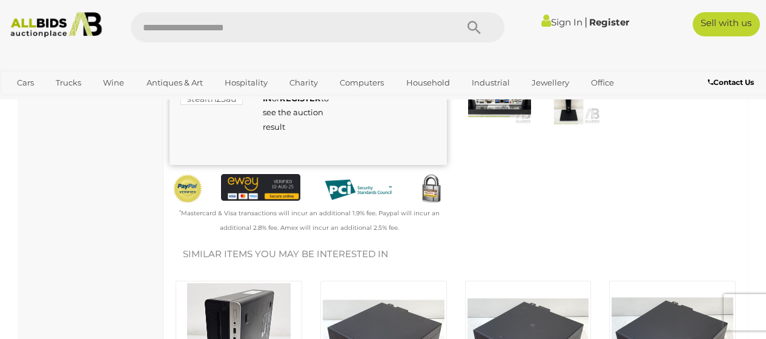
scroll to position [242, 0]
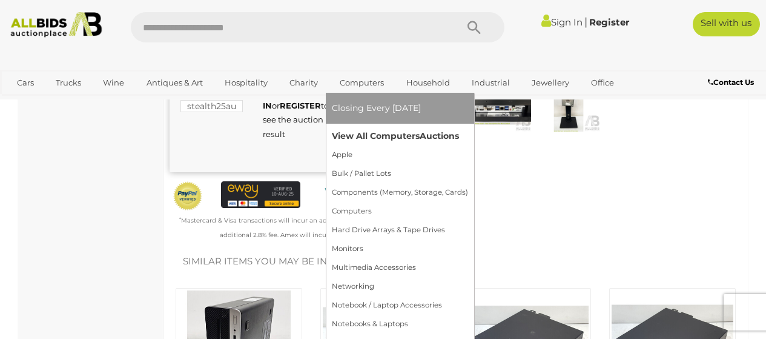
click at [363, 136] on link "View All Computers Auctions" at bounding box center [400, 136] width 136 height 19
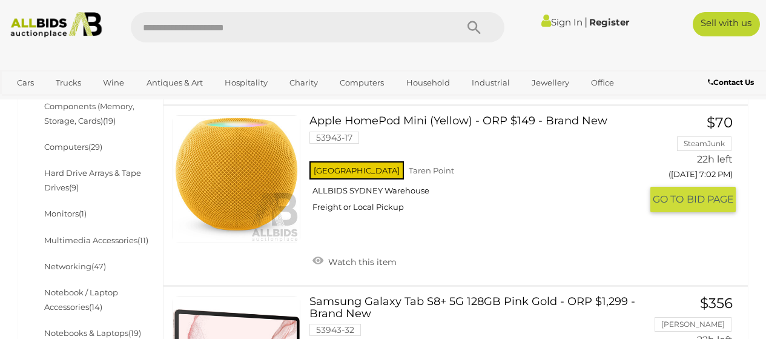
scroll to position [424, 0]
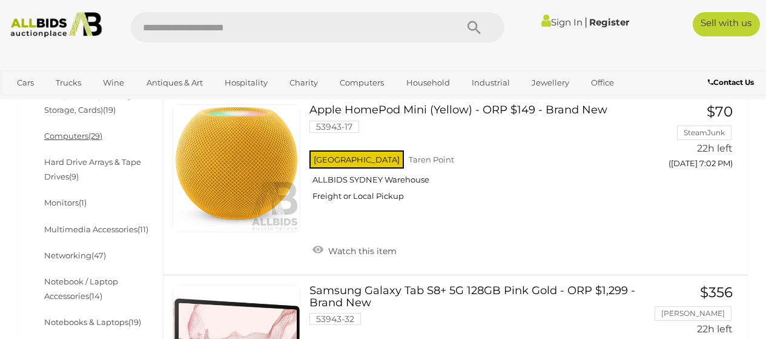
click at [69, 137] on link "Computers (29)" at bounding box center [73, 136] width 58 height 10
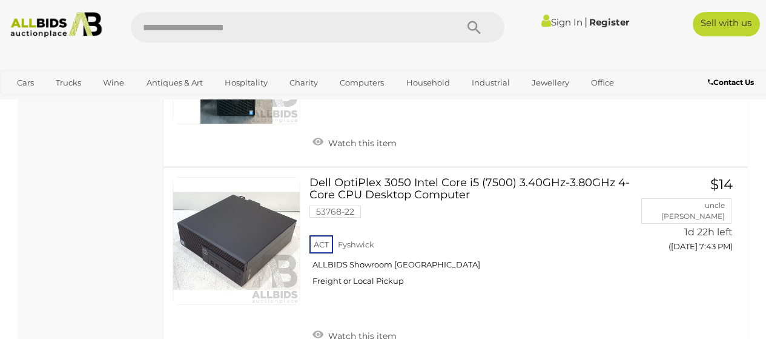
scroll to position [2180, 0]
